Goal: Transaction & Acquisition: Download file/media

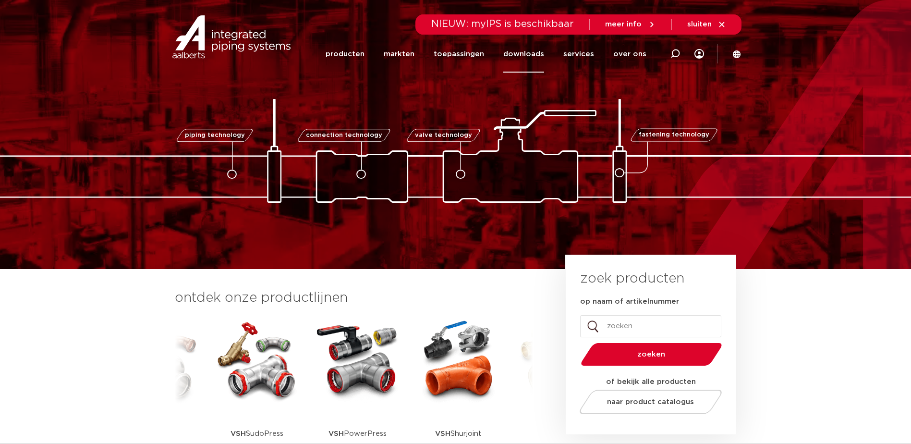
click at [529, 49] on link "downloads" at bounding box center [523, 54] width 41 height 37
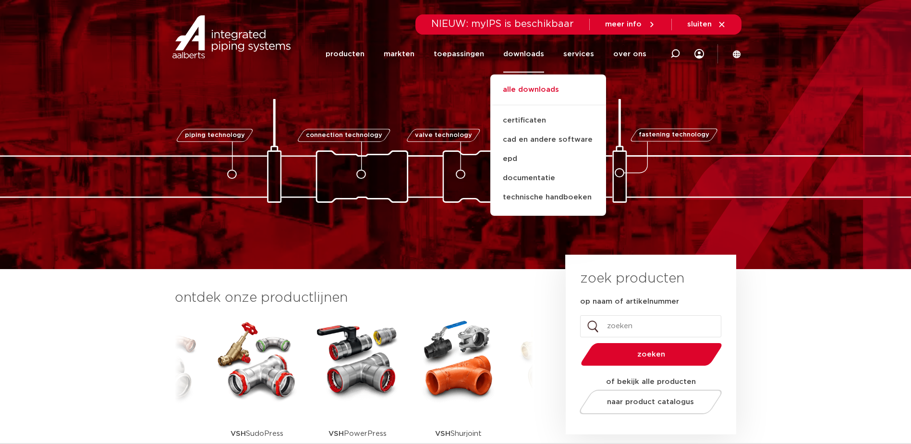
click at [526, 92] on link "alle downloads" at bounding box center [548, 94] width 116 height 21
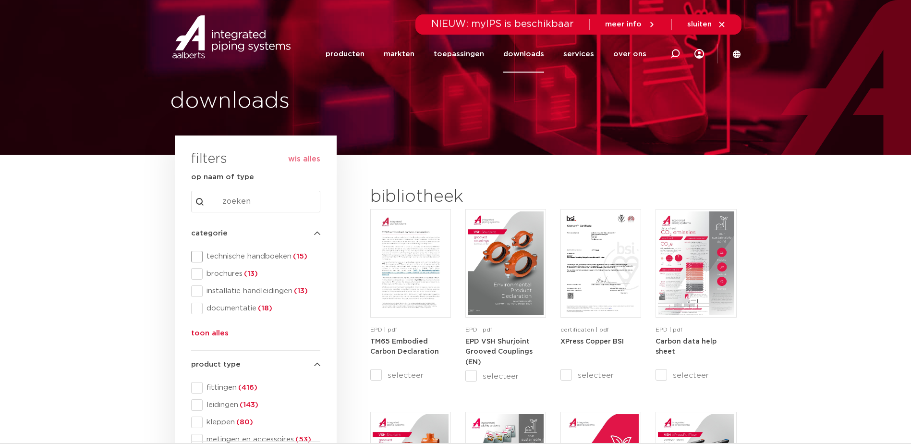
click at [202, 260] on span at bounding box center [197, 257] width 12 height 12
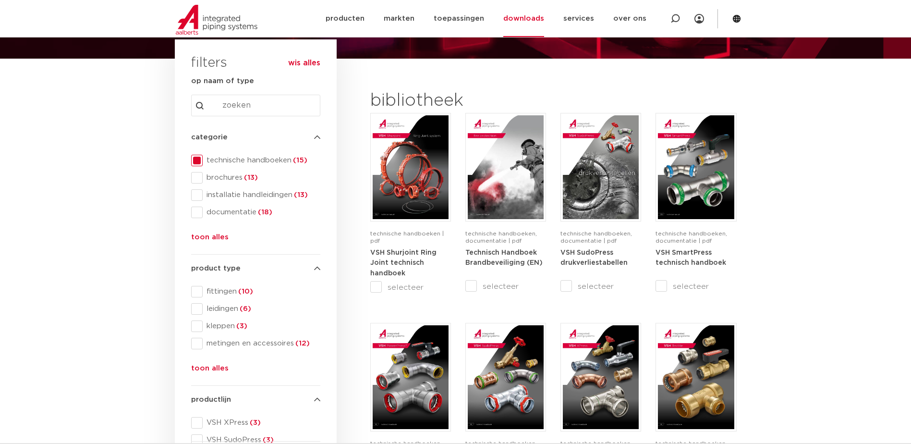
scroll to position [192, 0]
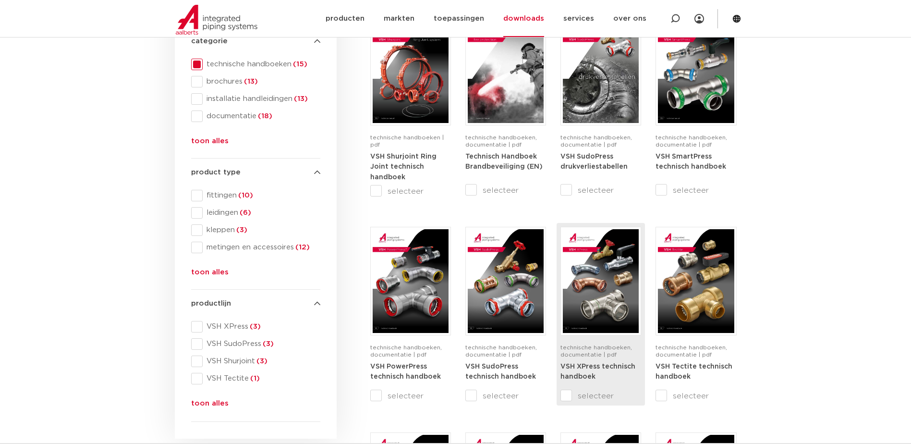
click at [590, 367] on strong "VSH XPress technisch handboek" at bounding box center [597, 371] width 75 height 17
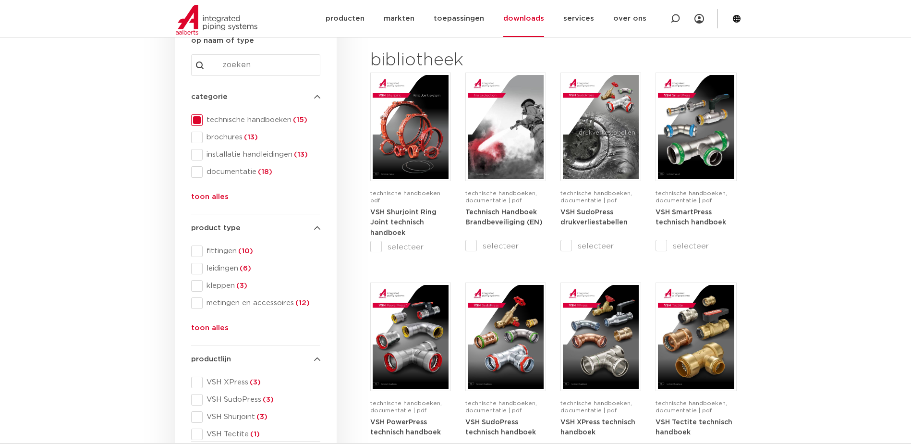
scroll to position [96, 0]
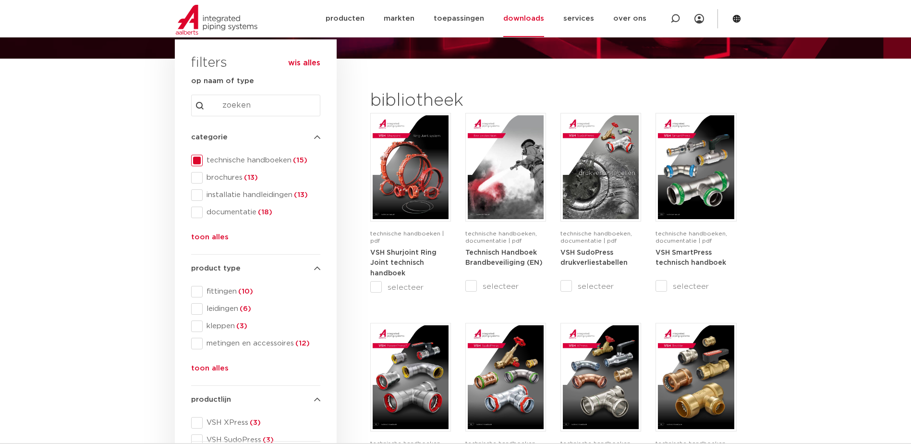
click at [243, 160] on span "technische handboeken (15)" at bounding box center [262, 161] width 118 height 10
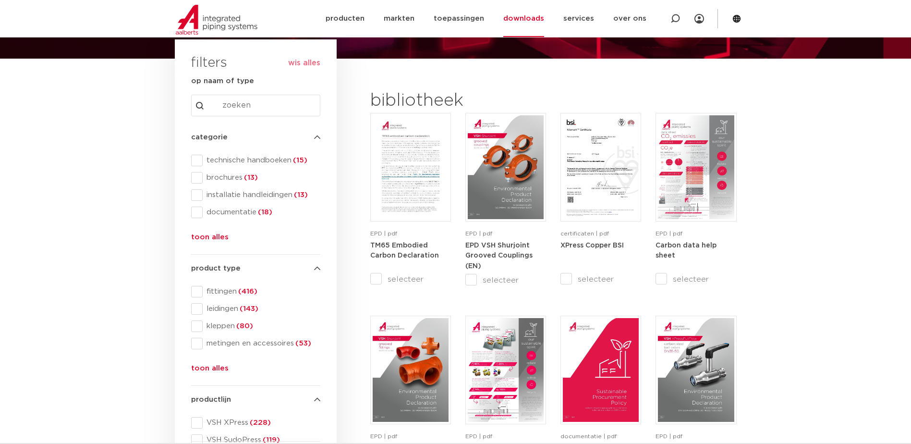
click at [196, 159] on span at bounding box center [197, 161] width 12 height 12
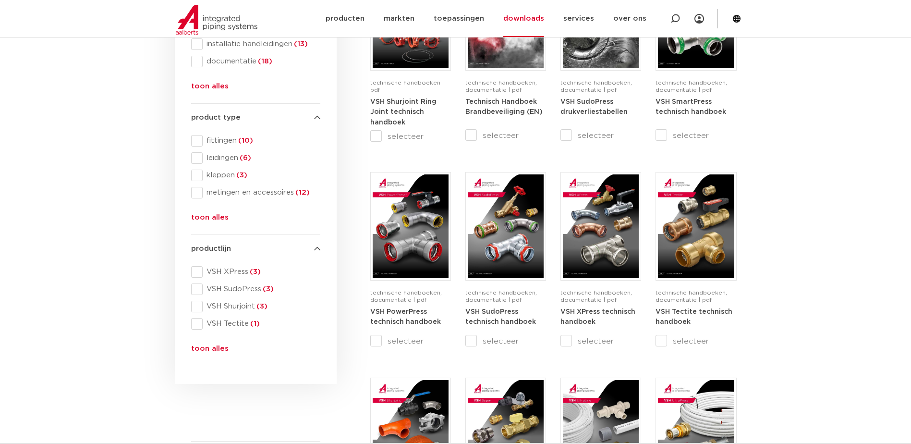
scroll to position [288, 0]
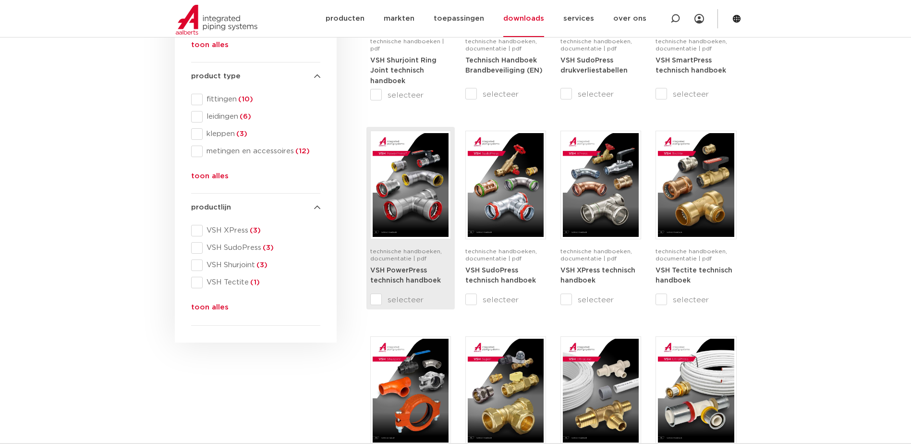
click at [413, 222] on img at bounding box center [411, 185] width 76 height 104
